Goal: Information Seeking & Learning: Learn about a topic

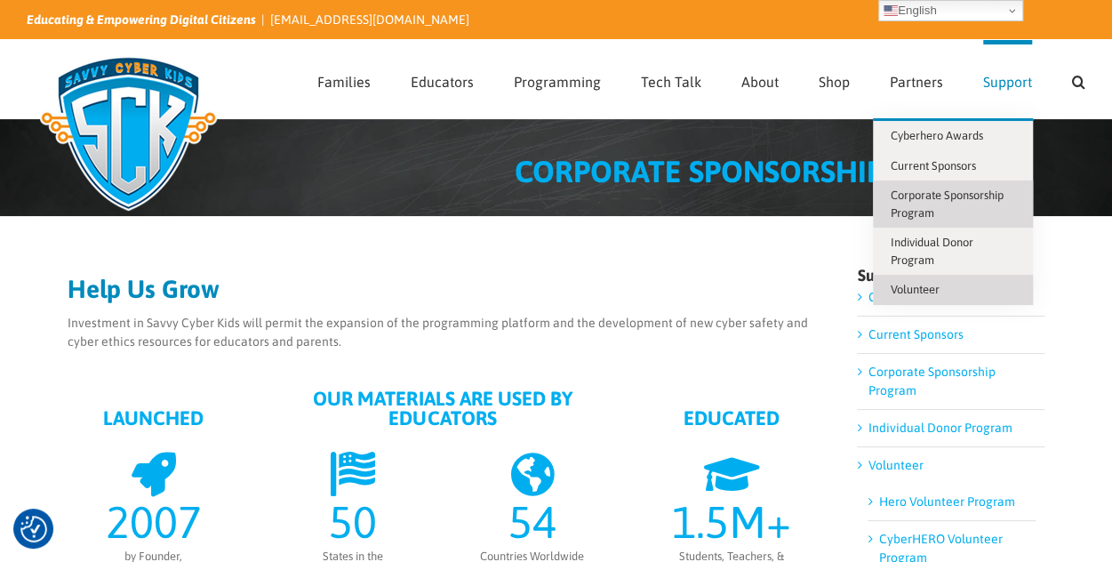
click at [904, 290] on span "Volunteer" at bounding box center [915, 289] width 49 height 13
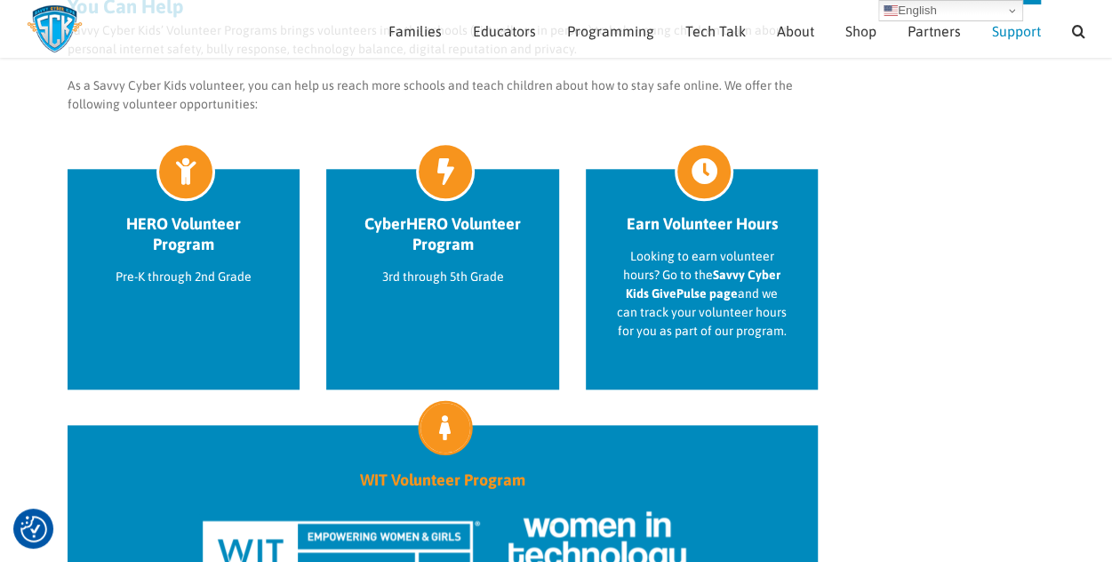
scroll to position [804, 0]
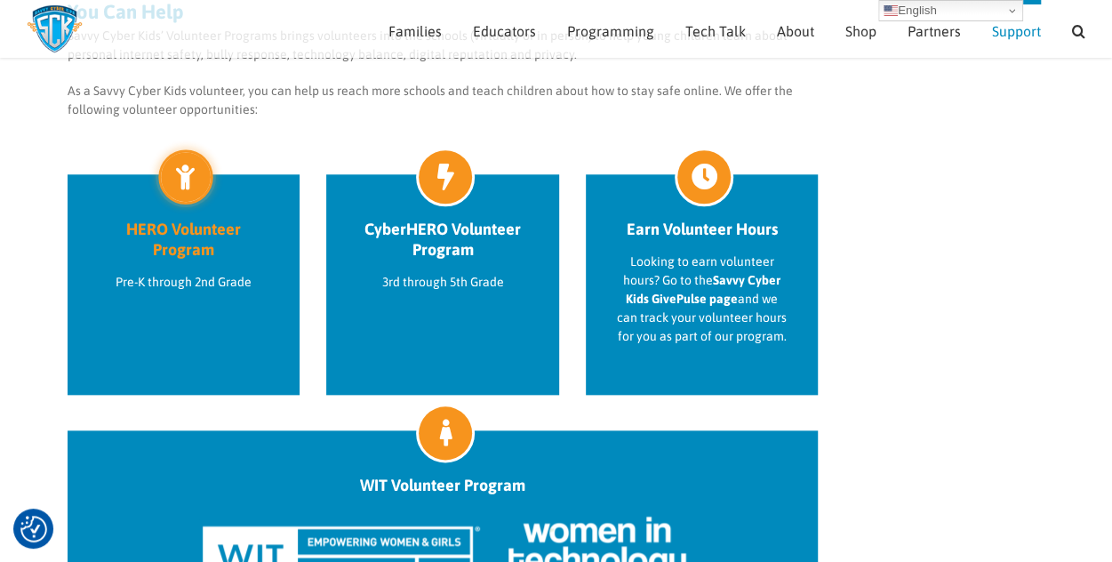
click at [236, 316] on div "HERO Volunteer Program Pre-K through 2nd Grade" at bounding box center [184, 284] width 233 height 220
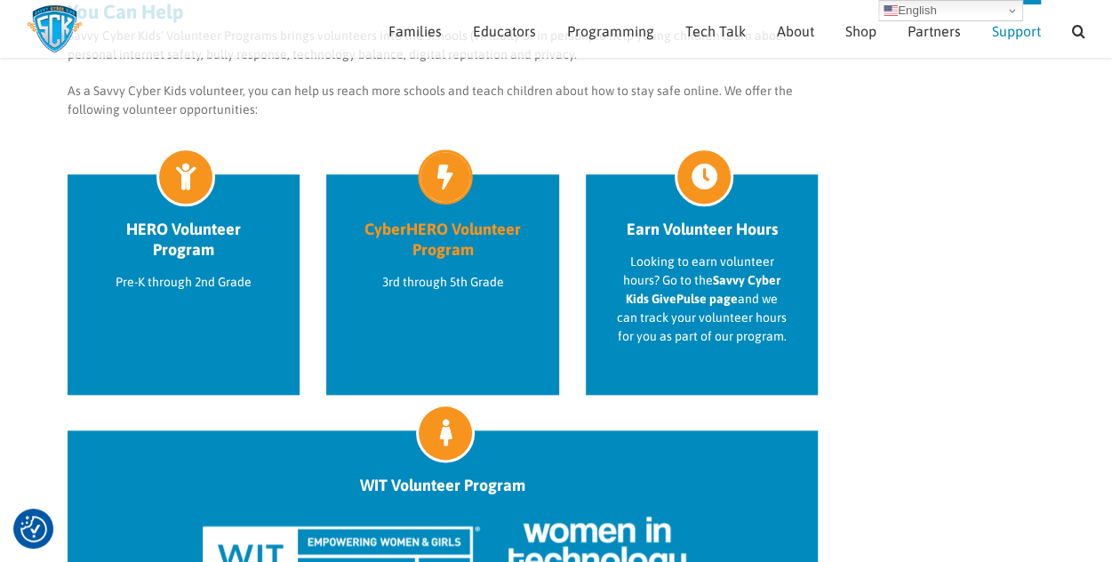
click at [460, 286] on p "3rd through 5th Grade" at bounding box center [442, 282] width 171 height 19
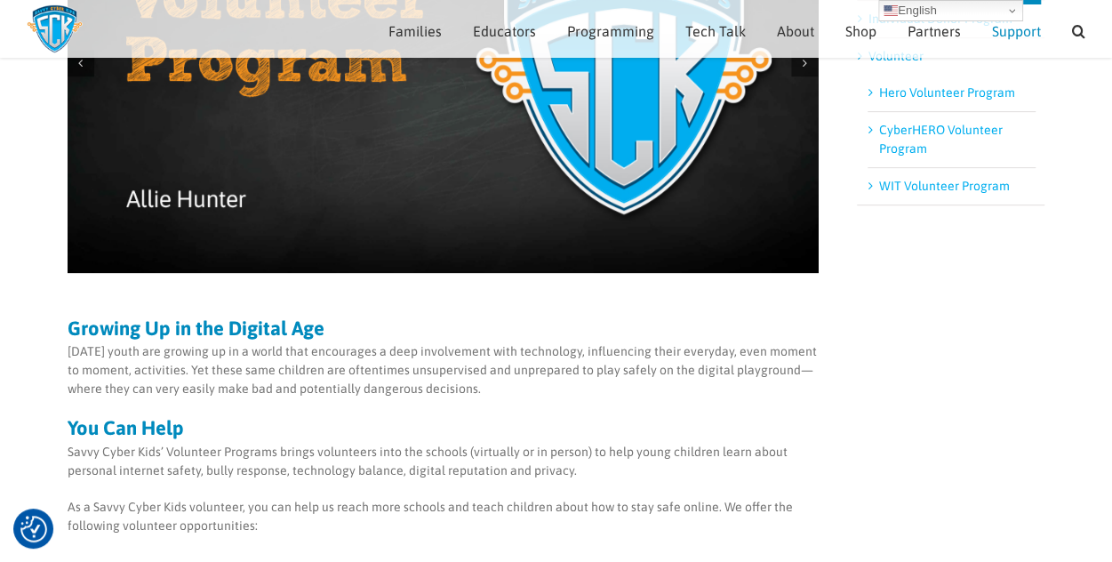
scroll to position [0, 0]
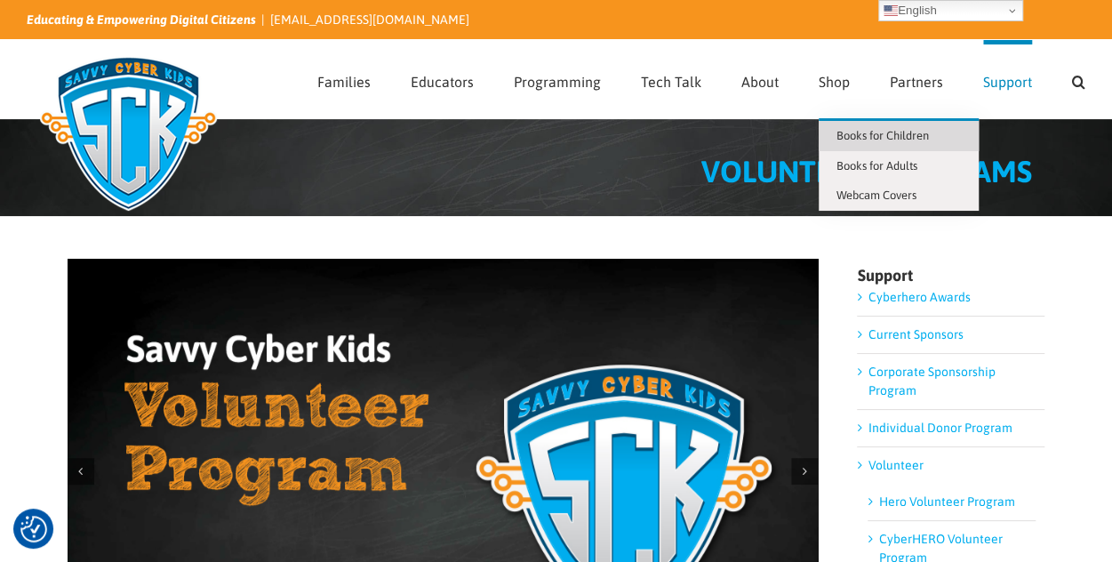
click at [861, 133] on span "Books for Children" at bounding box center [883, 135] width 92 height 13
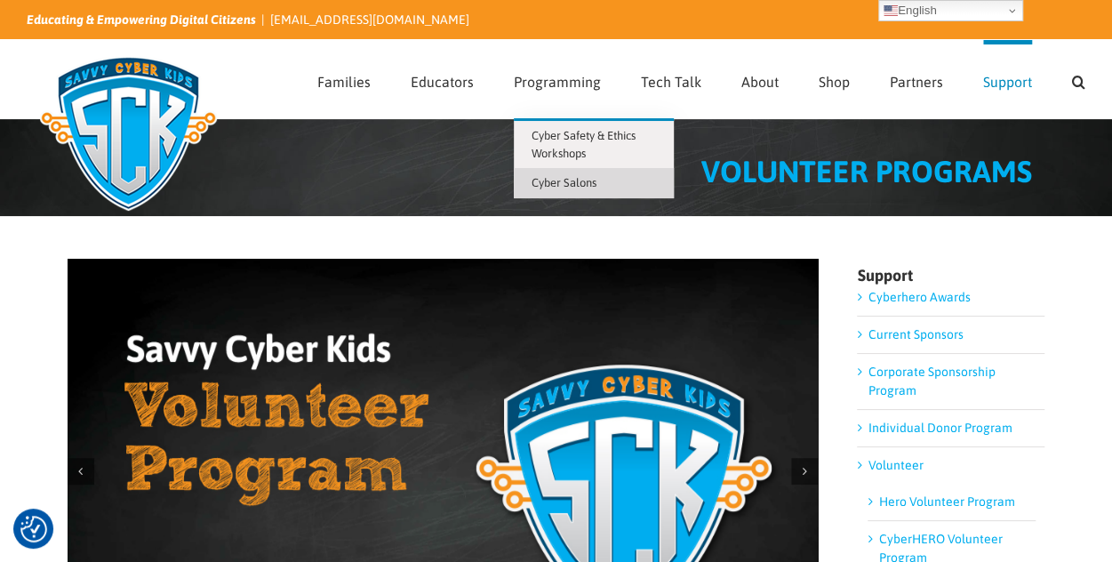
click at [589, 179] on span "Cyber Salons" at bounding box center [564, 182] width 65 height 13
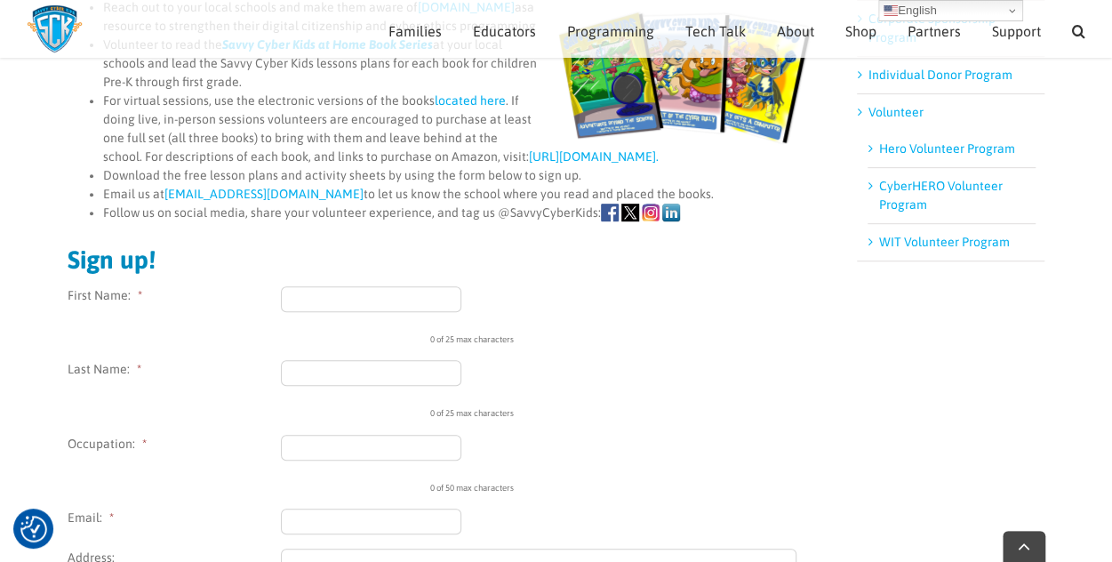
scroll to position [333, 0]
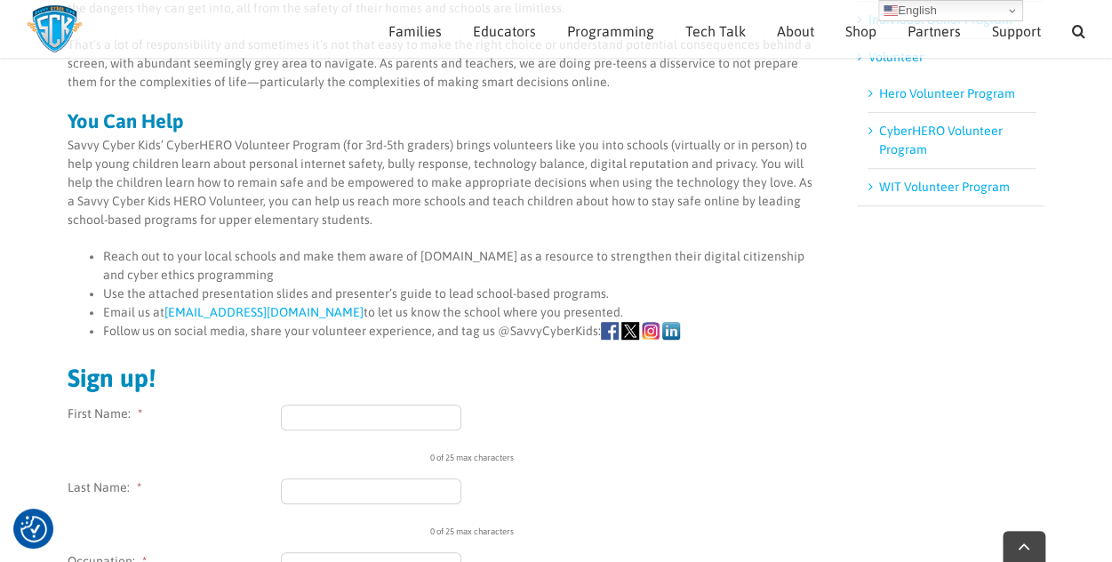
scroll to position [388, 0]
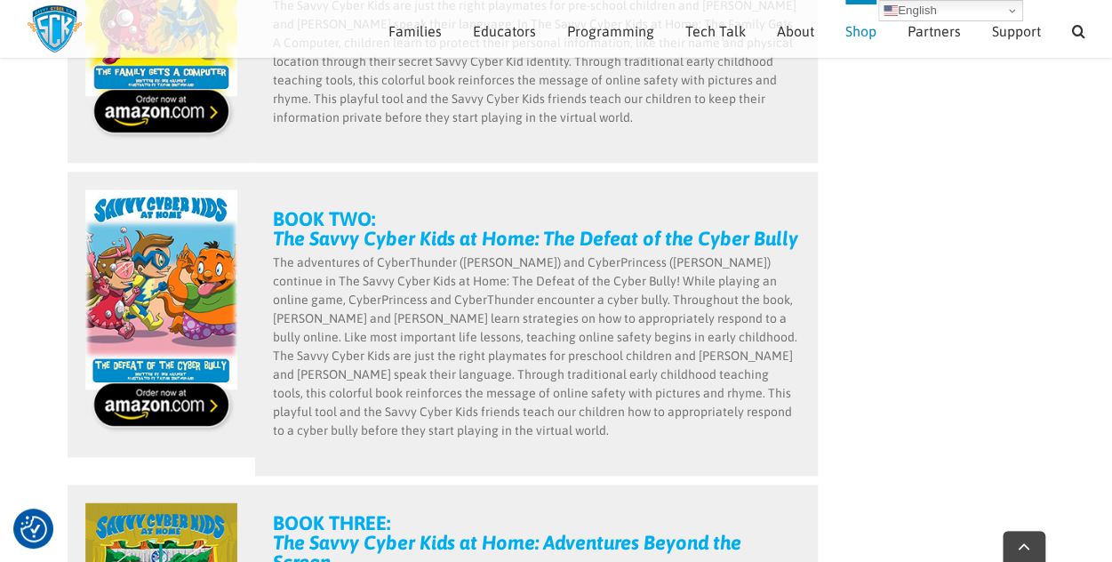
scroll to position [942, 0]
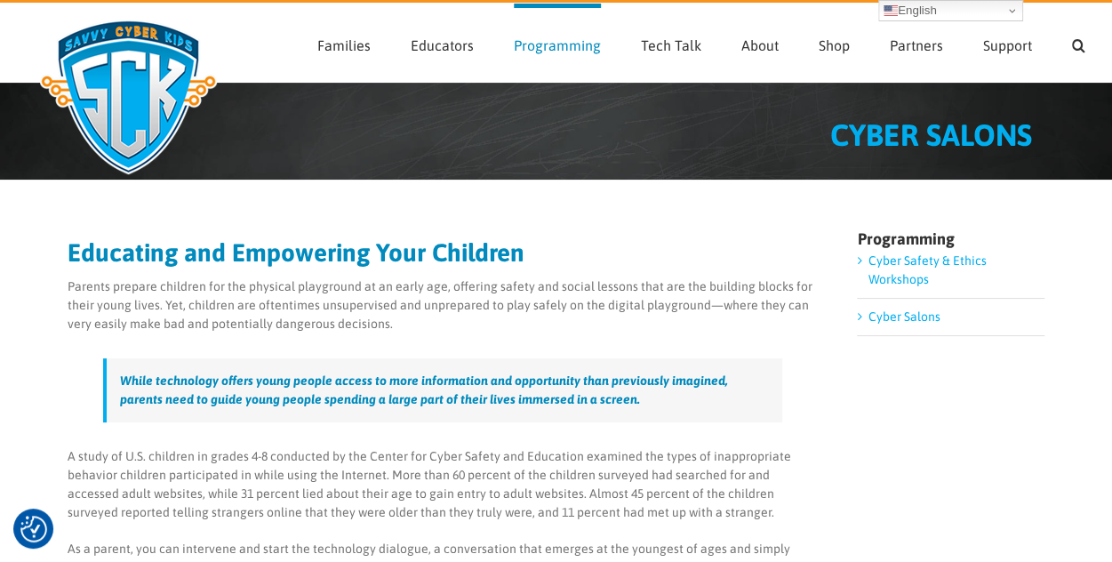
scroll to position [37, 0]
